Goal: Find contact information

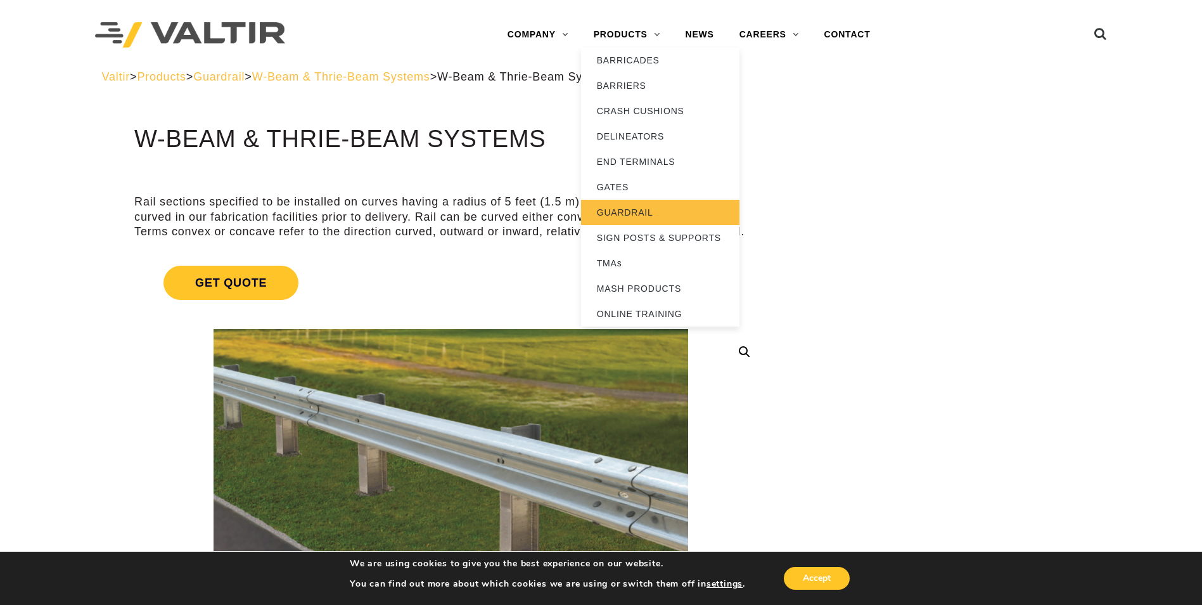
click at [622, 210] on link "GUARDRAIL" at bounding box center [660, 212] width 158 height 25
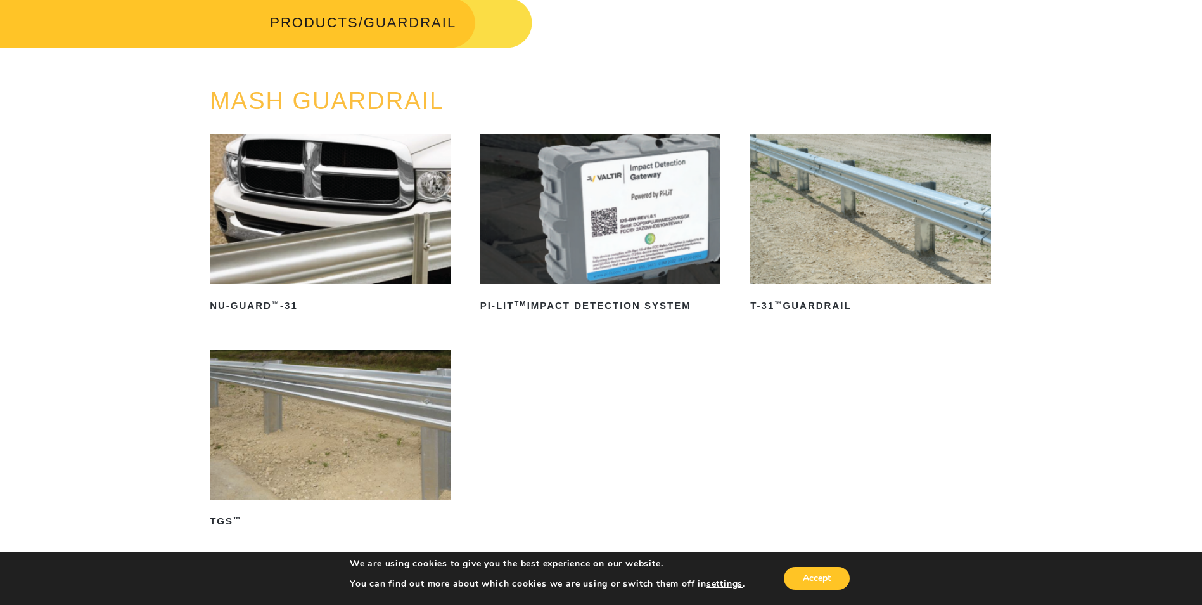
scroll to position [190, 0]
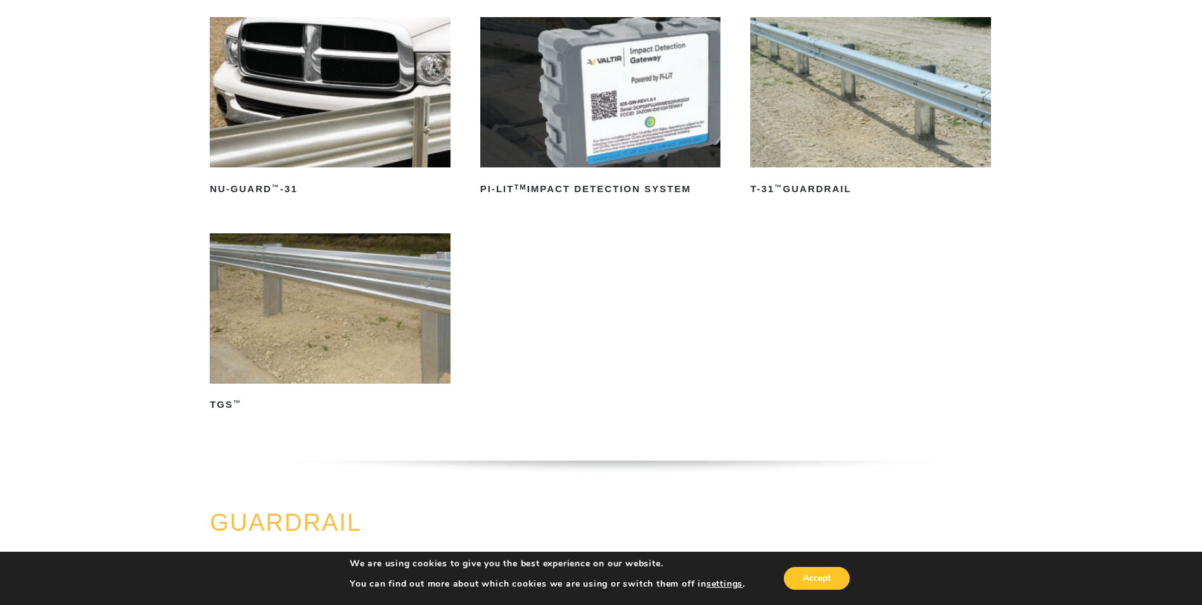
click at [309, 290] on img at bounding box center [330, 308] width 241 height 150
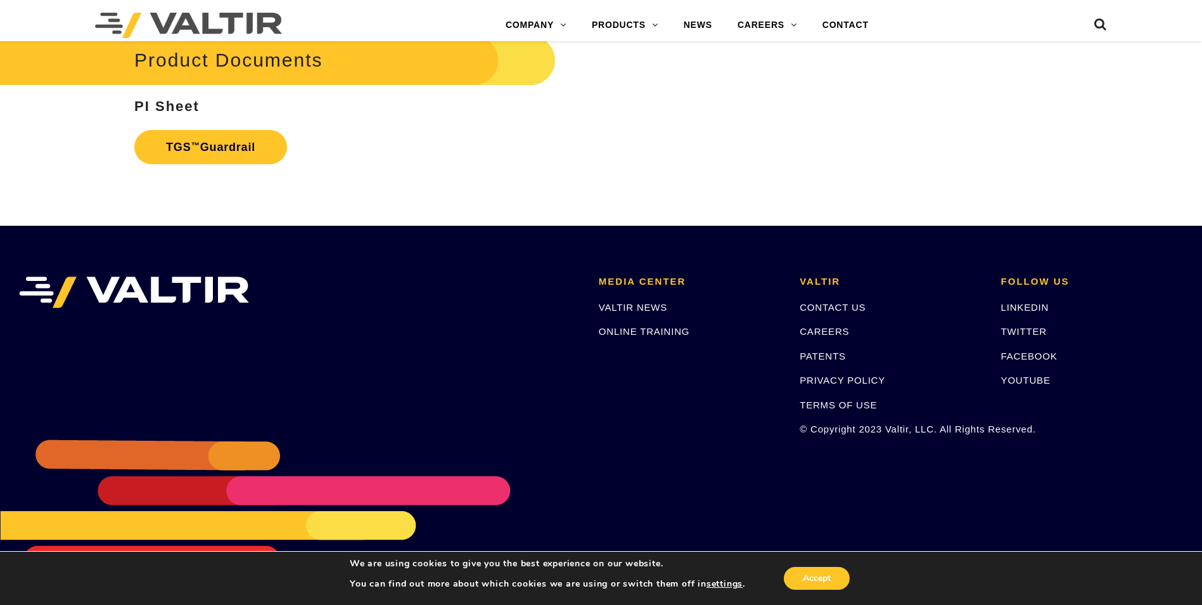
scroll to position [2456, 0]
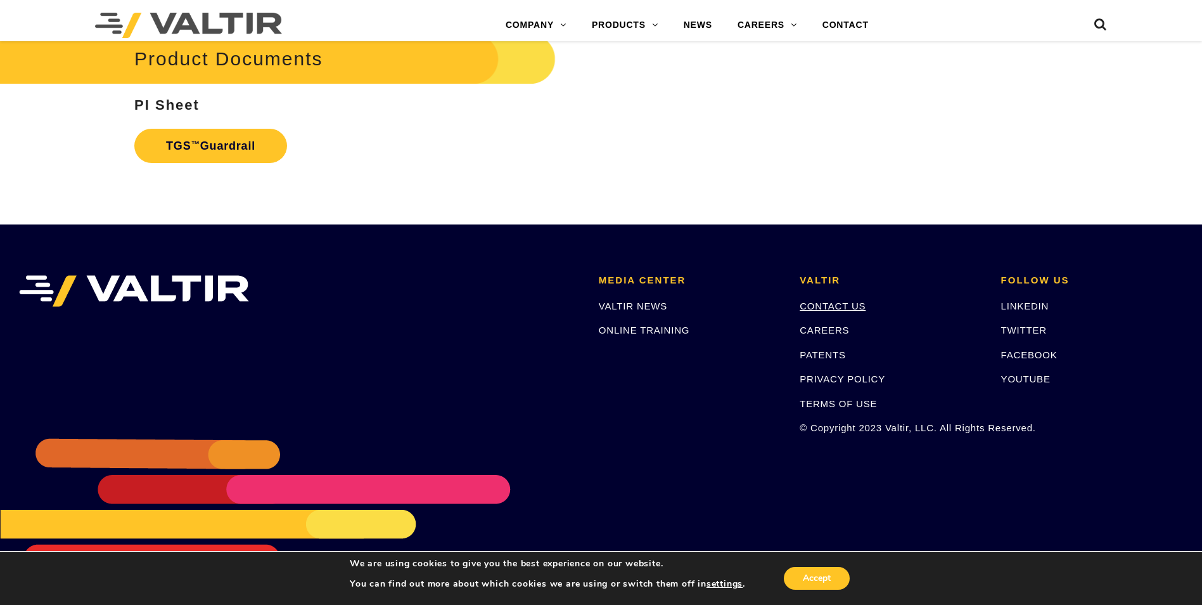
click at [816, 308] on link "CONTACT US" at bounding box center [833, 305] width 66 height 11
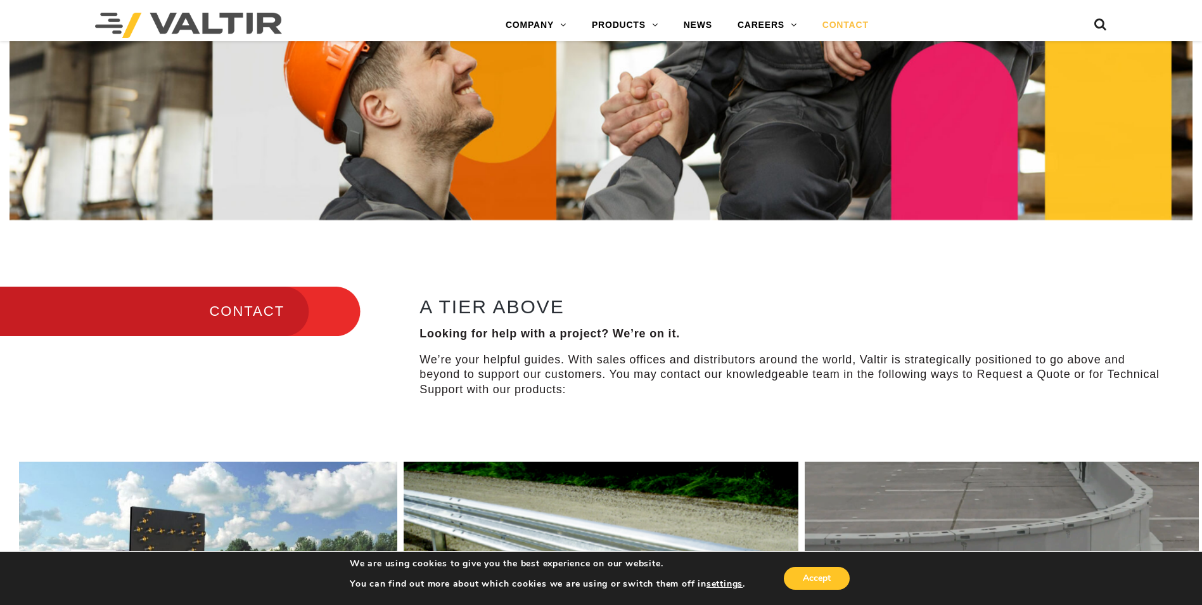
scroll to position [697, 0]
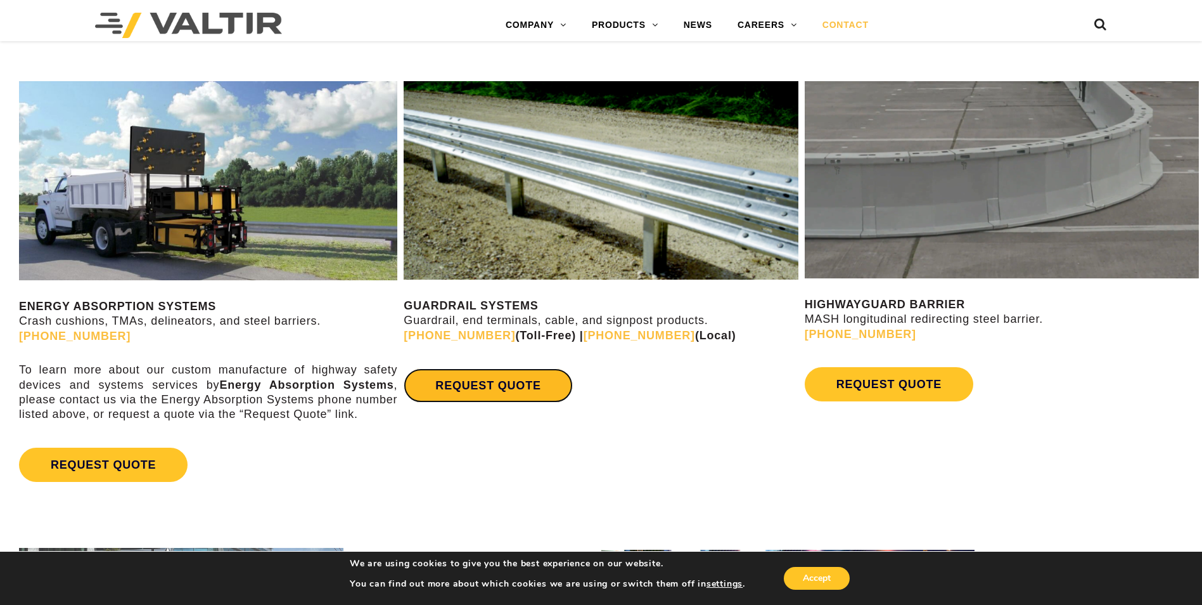
click at [502, 390] on link "REQUEST QUOTE" at bounding box center [488, 385] width 169 height 34
click at [734, 364] on div "REQUEST QUOTE" at bounding box center [601, 385] width 394 height 47
click at [482, 390] on link "REQUEST QUOTE" at bounding box center [488, 385] width 169 height 34
